Goal: Use online tool/utility: Utilize a website feature to perform a specific function

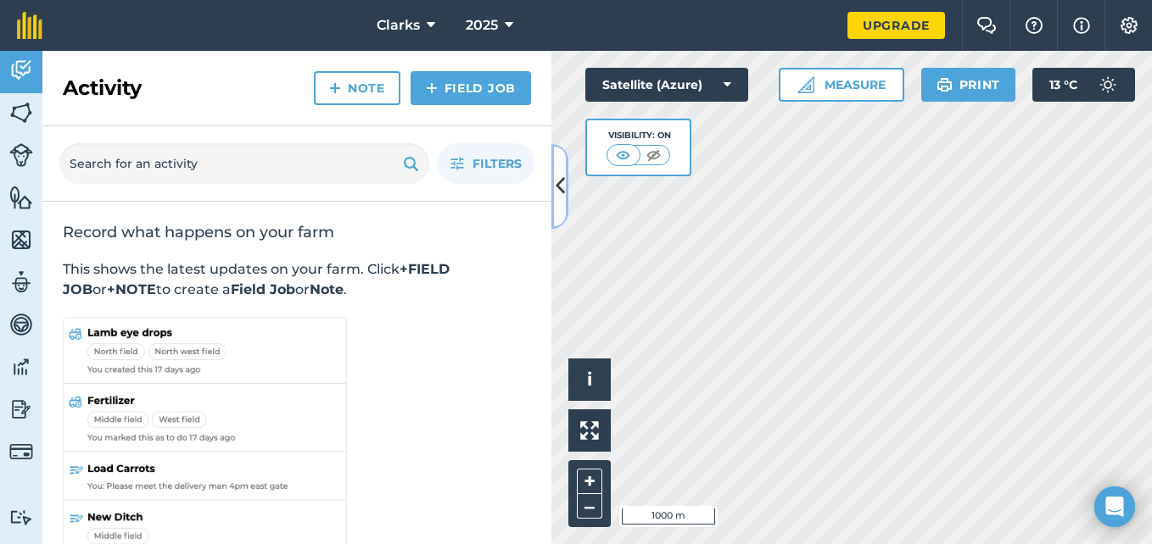
click at [562, 165] on button at bounding box center [559, 186] width 17 height 85
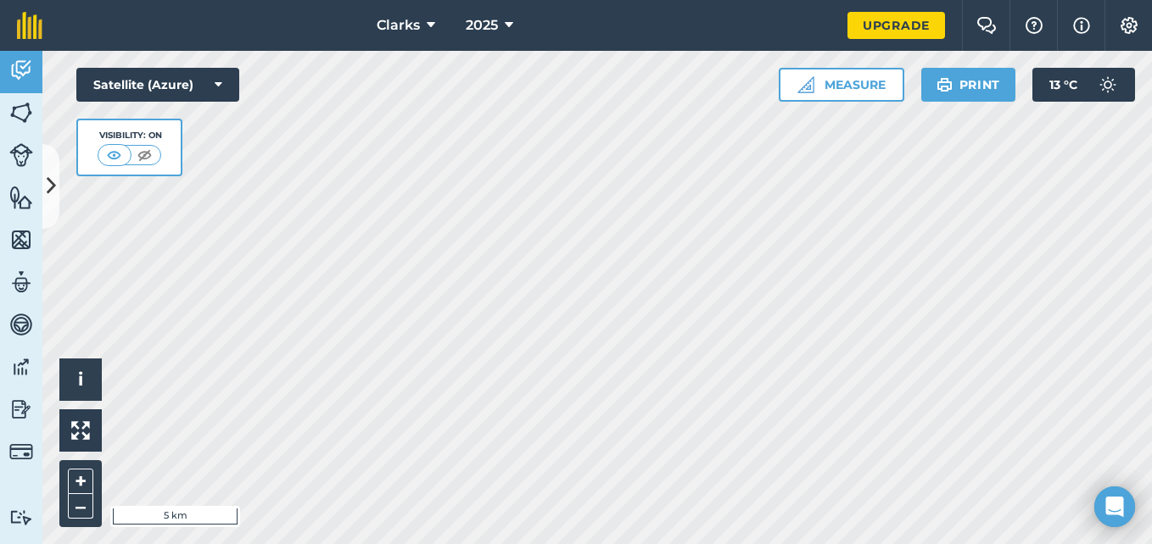
click at [0, 431] on html "Clarks 2025 Upgrade Farm Chat Help Info Settings Map printing is not available …" at bounding box center [576, 272] width 1152 height 544
click at [885, 82] on button "Measure" at bounding box center [841, 85] width 126 height 34
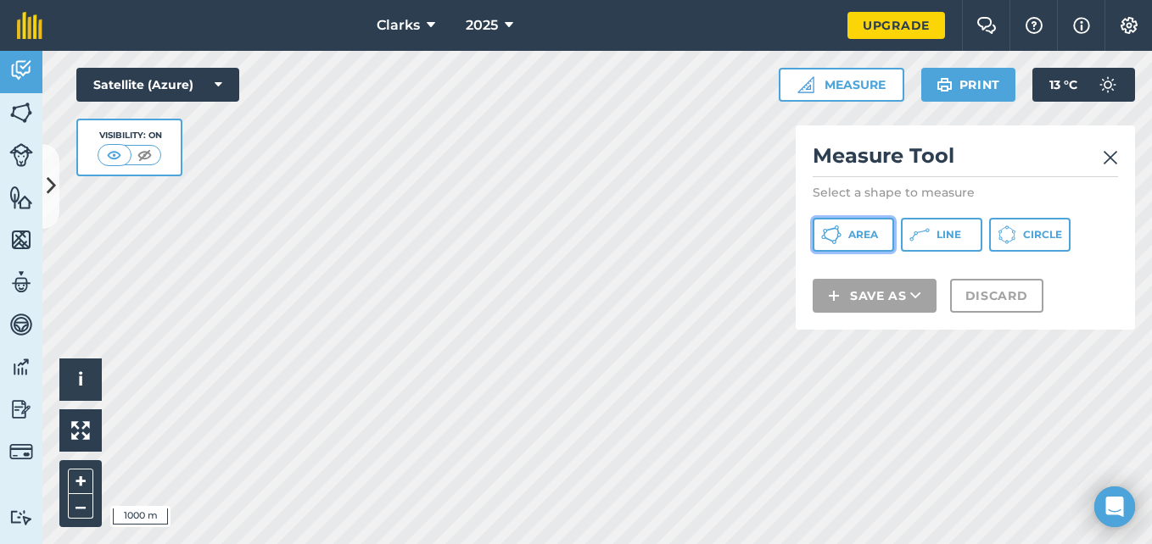
click at [859, 229] on span "Area" at bounding box center [863, 235] width 30 height 14
click at [1113, 158] on img at bounding box center [1109, 158] width 15 height 20
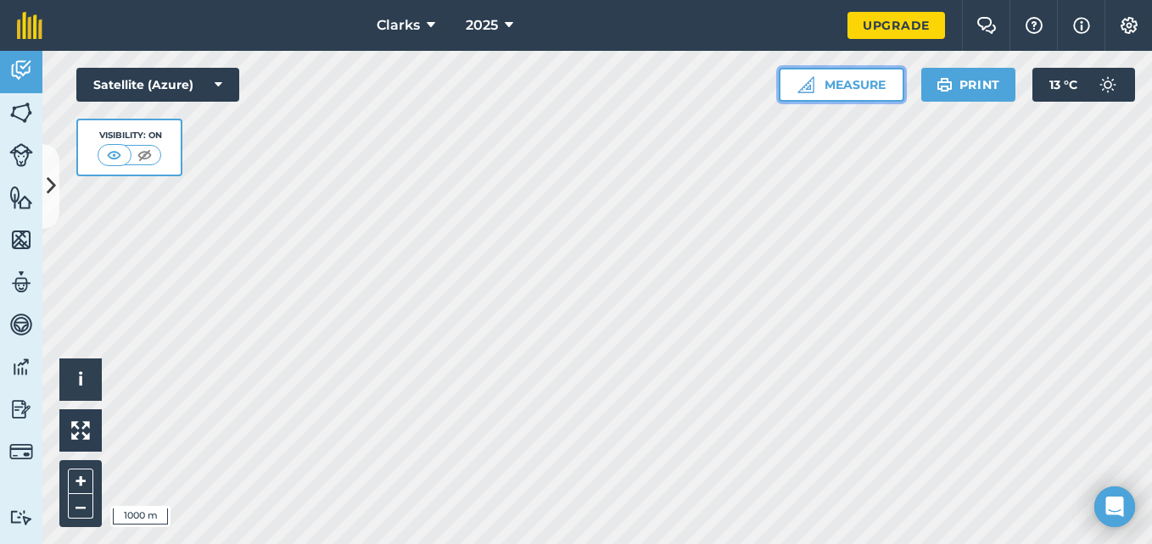
click at [839, 89] on button "Measure" at bounding box center [841, 85] width 126 height 34
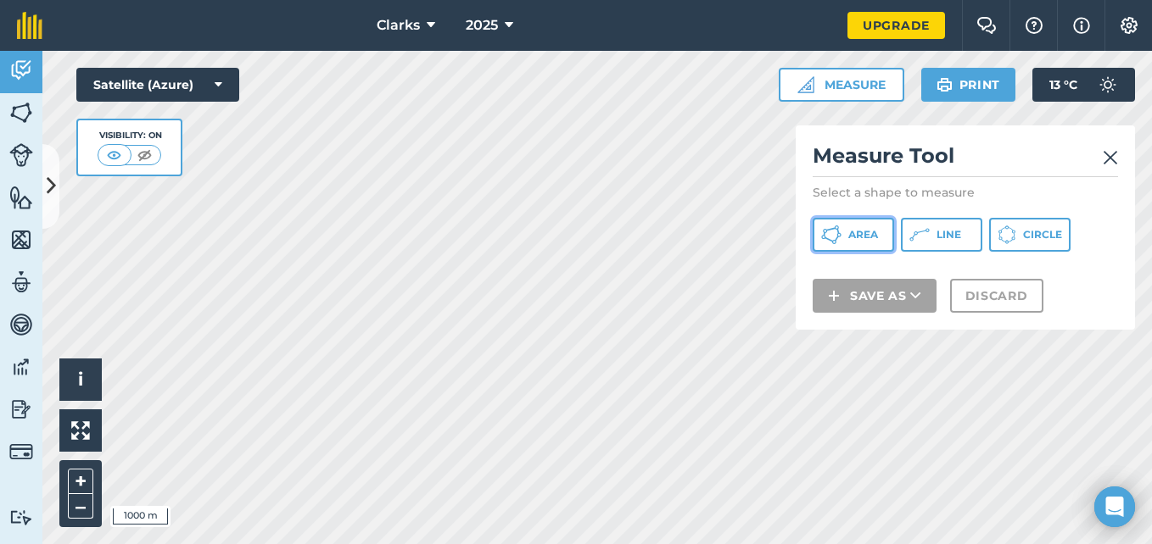
click at [863, 233] on span "Area" at bounding box center [863, 235] width 30 height 14
click at [1108, 164] on img at bounding box center [1109, 158] width 15 height 20
